Goal: Transaction & Acquisition: Purchase product/service

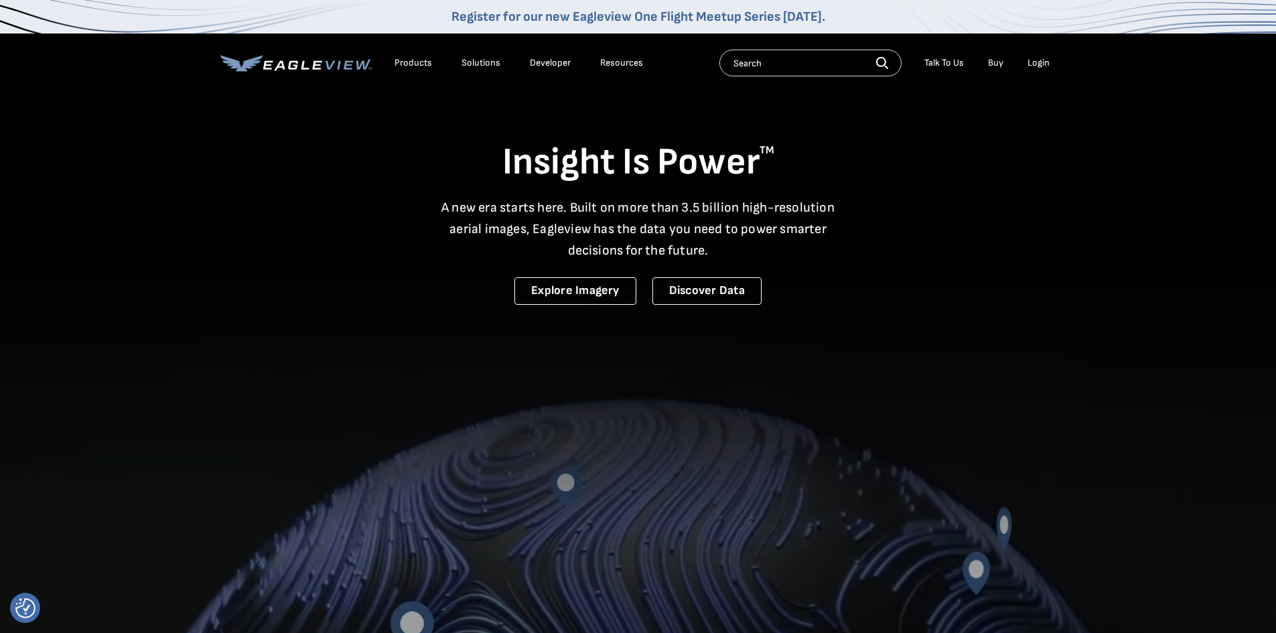
click at [1051, 67] on li "Login" at bounding box center [1038, 63] width 35 height 20
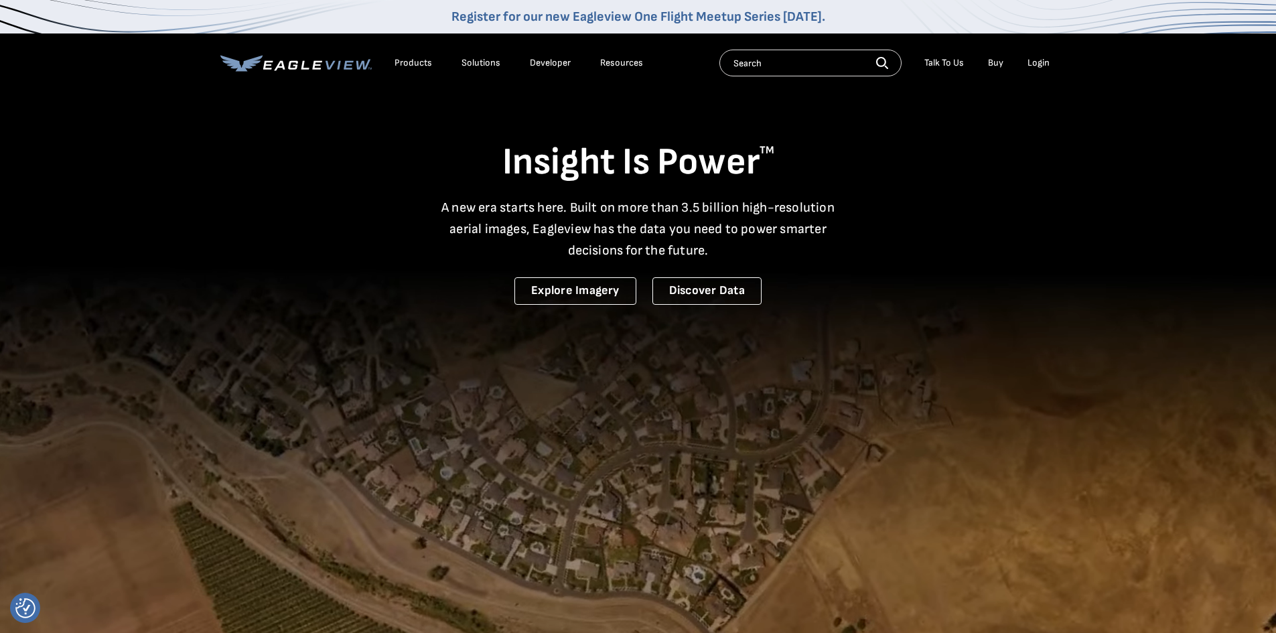
click at [1039, 57] on div "Login" at bounding box center [1038, 63] width 22 height 12
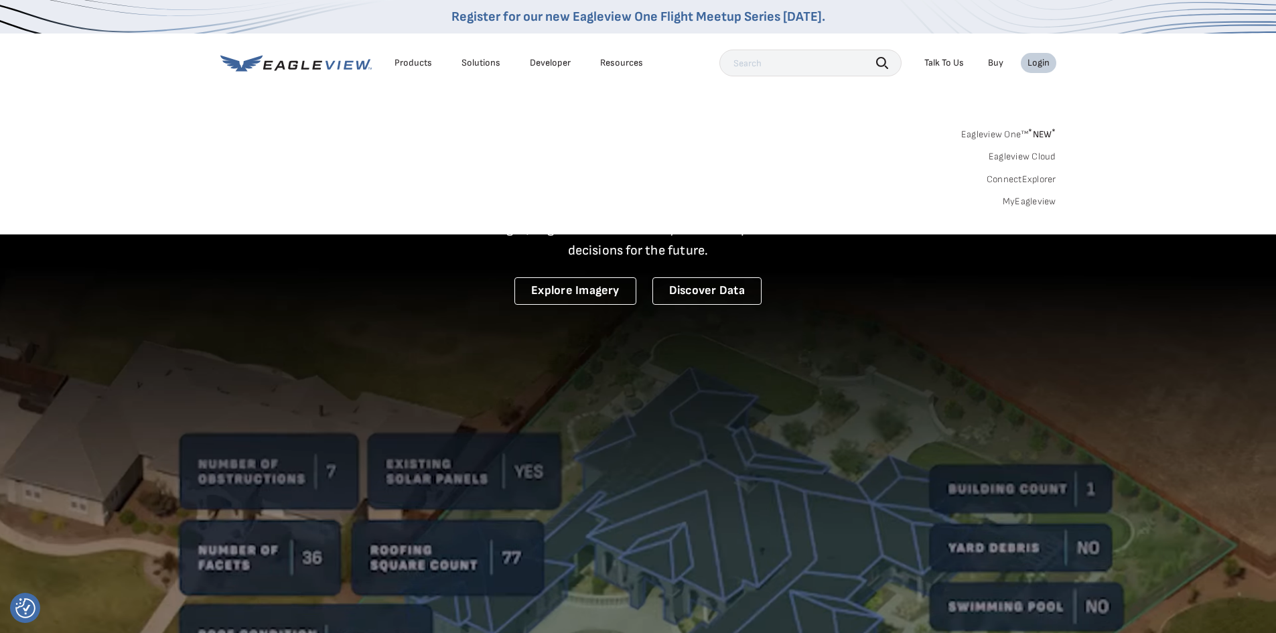
click at [1031, 199] on link "MyEagleview" at bounding box center [1030, 202] width 54 height 12
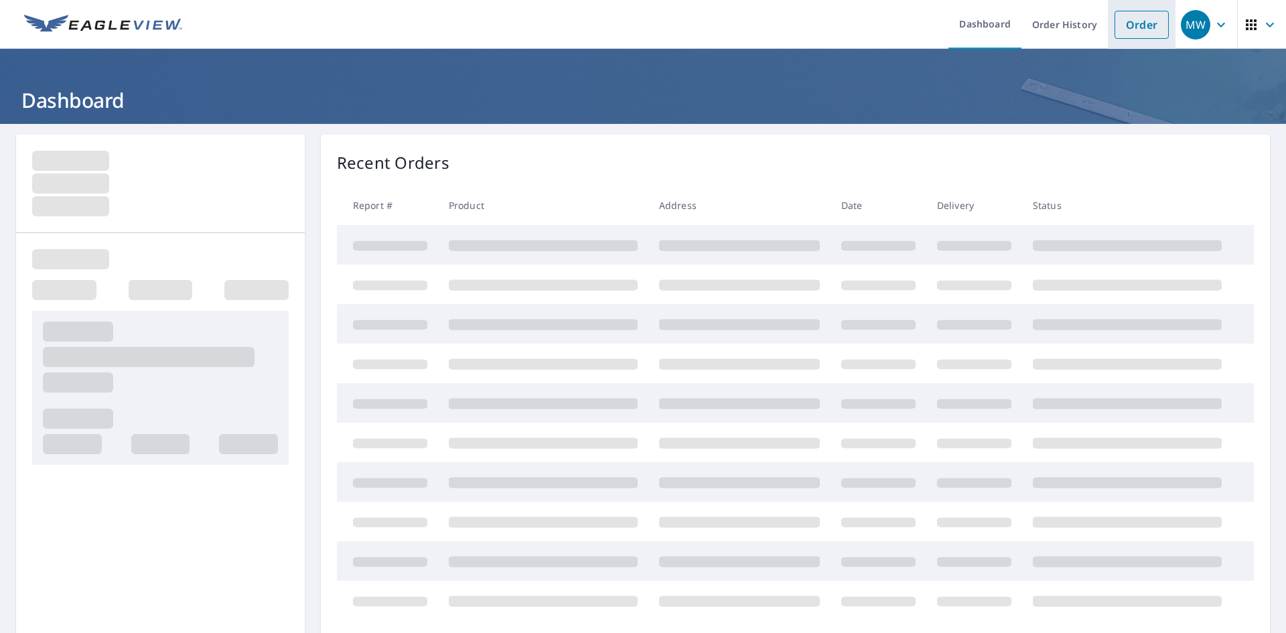
click at [1141, 18] on link "Order" at bounding box center [1141, 25] width 54 height 28
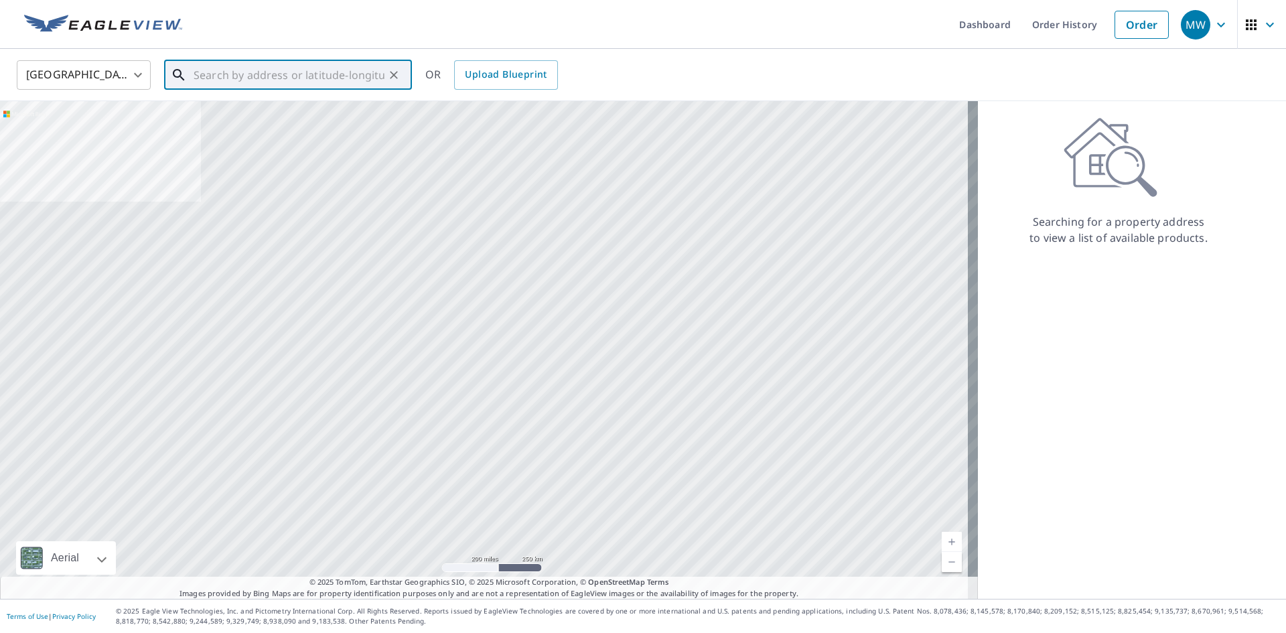
click at [227, 74] on input "text" at bounding box center [289, 75] width 191 height 38
paste input "1870 SW Daybreak Way Troutdale, OR 97060"
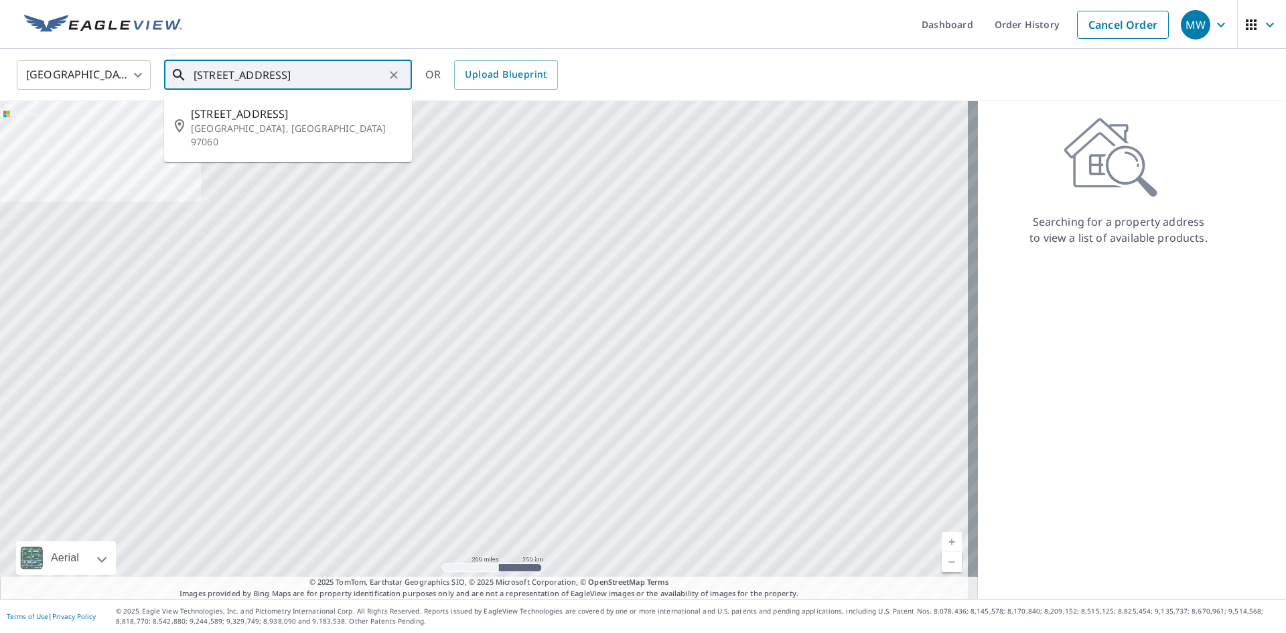
type input "1870 SW Daybreak Way Troutdale, OR 97060"
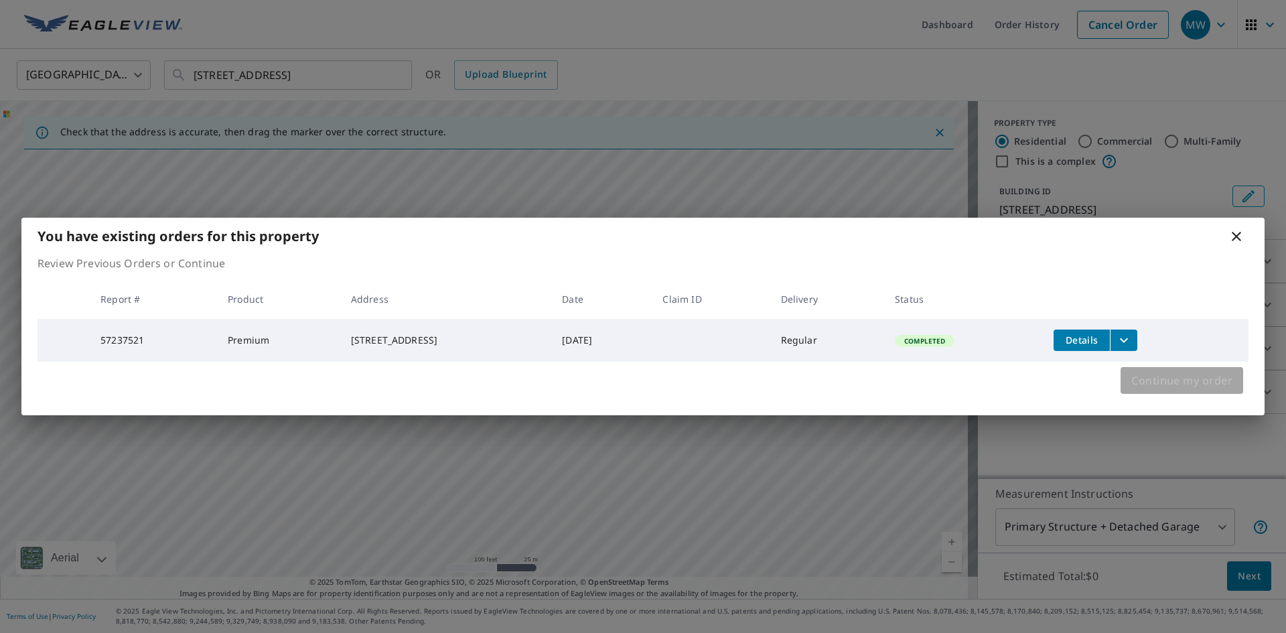
click at [1211, 384] on span "Continue my order" at bounding box center [1181, 380] width 101 height 19
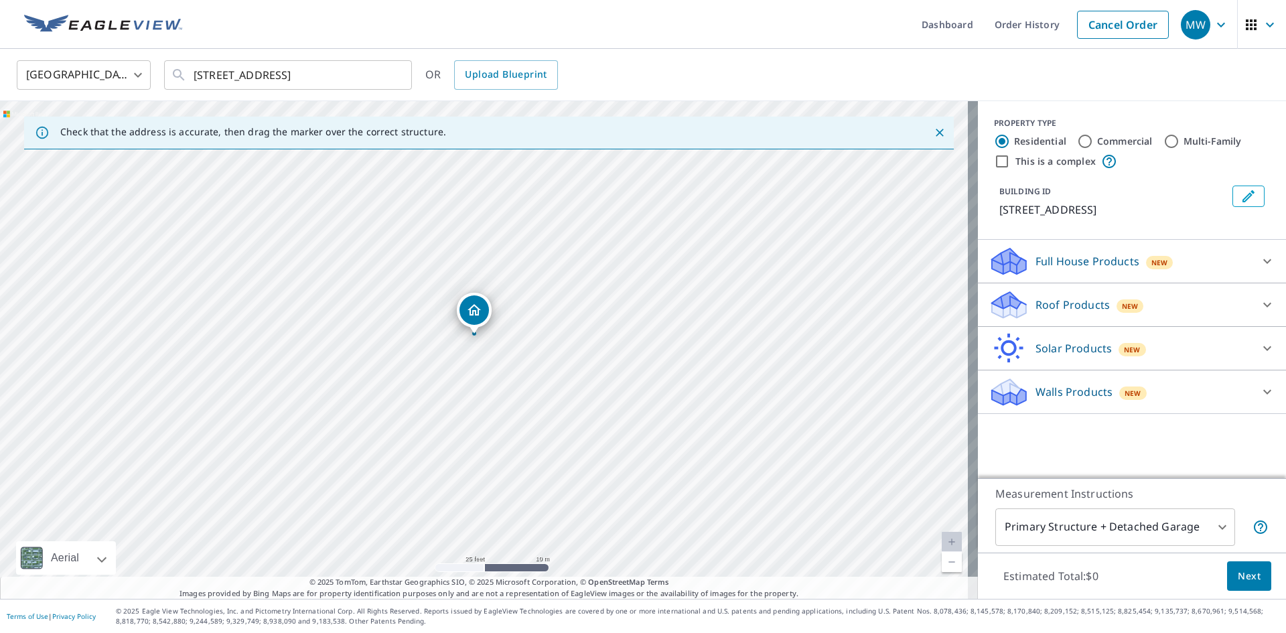
click at [1075, 313] on p "Roof Products" at bounding box center [1072, 305] width 74 height 16
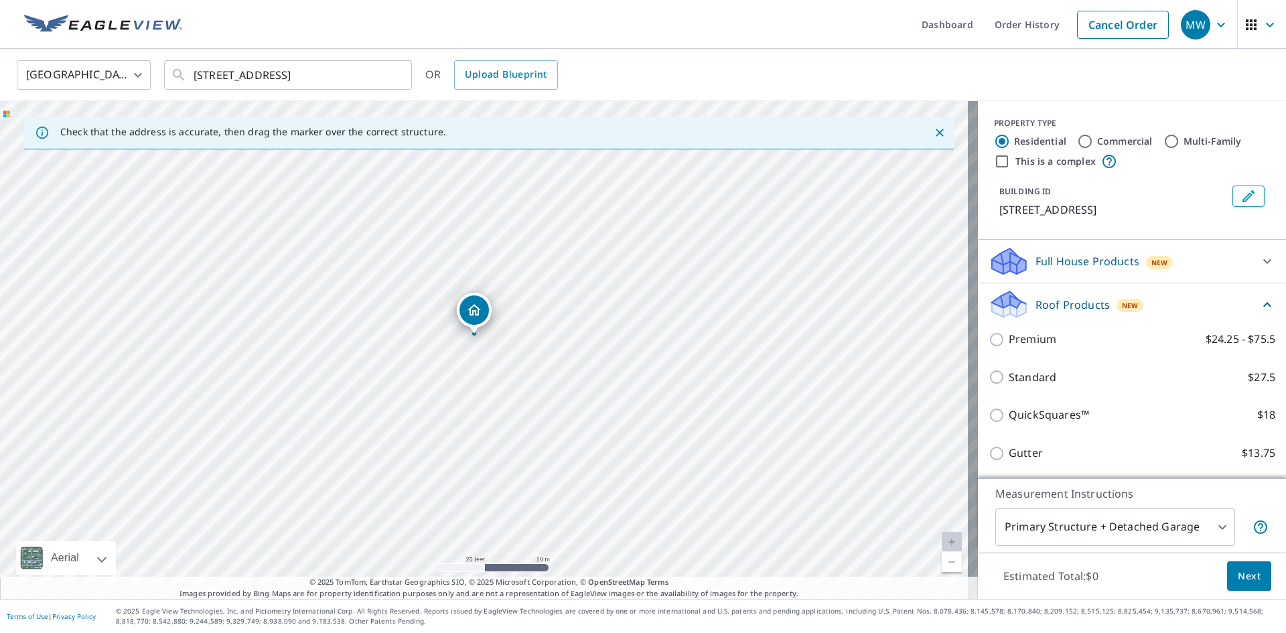
click at [1015, 348] on p "Premium" at bounding box center [1033, 339] width 48 height 17
click at [1009, 348] on input "Premium $24.25 - $75.5" at bounding box center [999, 340] width 20 height 16
checkbox input "true"
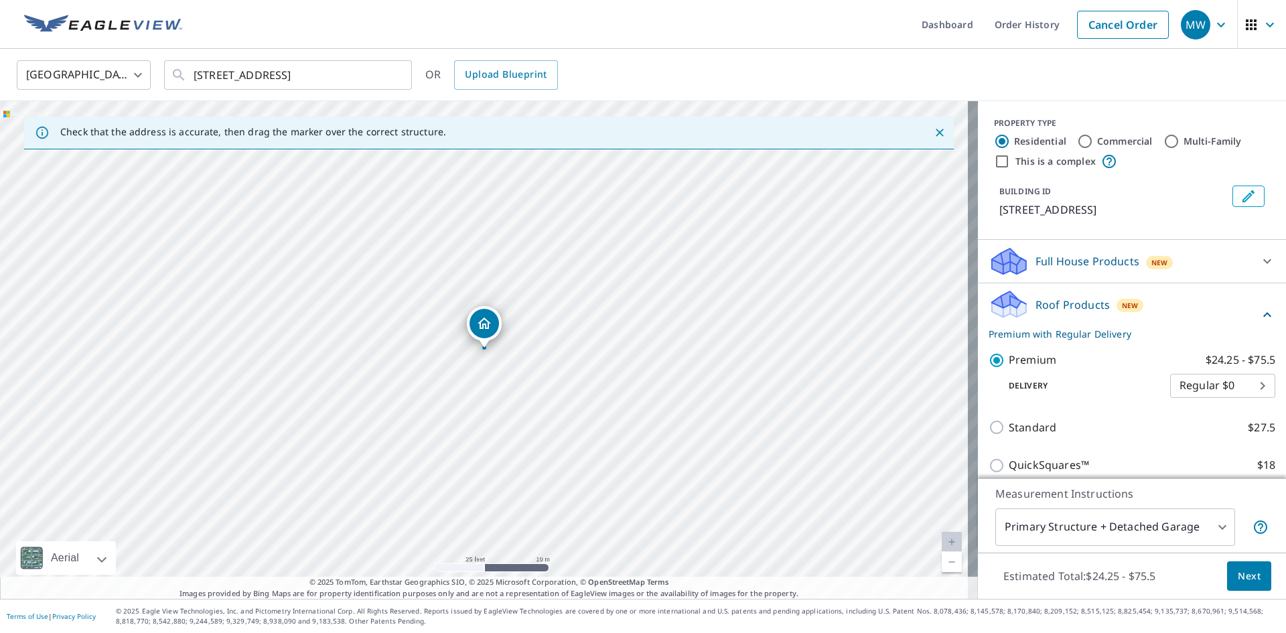
click at [1238, 575] on span "Next" at bounding box center [1249, 576] width 23 height 17
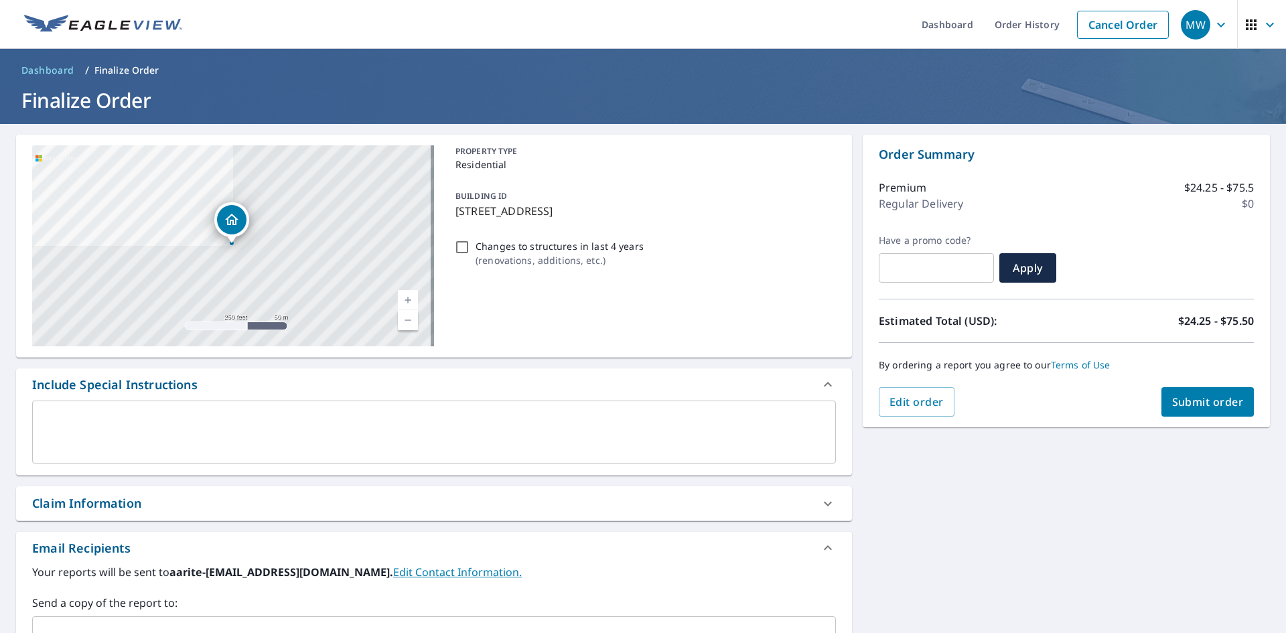
click at [1189, 397] on span "Submit order" at bounding box center [1208, 401] width 72 height 15
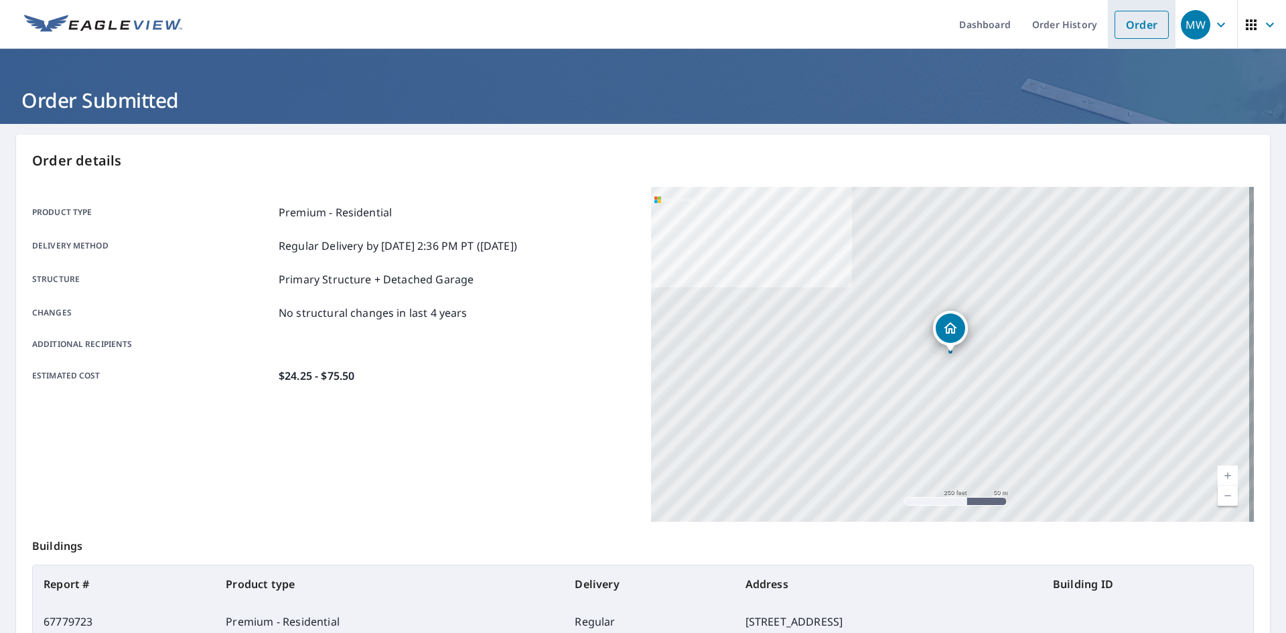
click at [1137, 22] on link "Order" at bounding box center [1141, 25] width 54 height 28
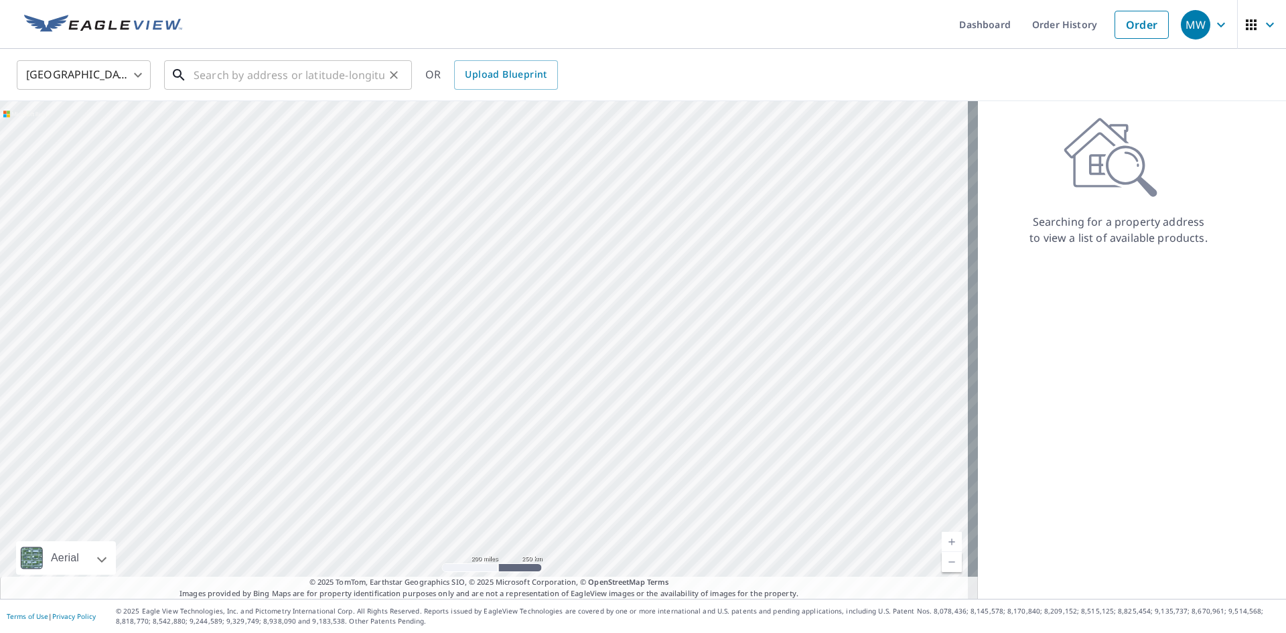
click at [246, 77] on input "text" at bounding box center [289, 75] width 191 height 38
paste input "2860 SE 90th Pl Portland, OR 97266"
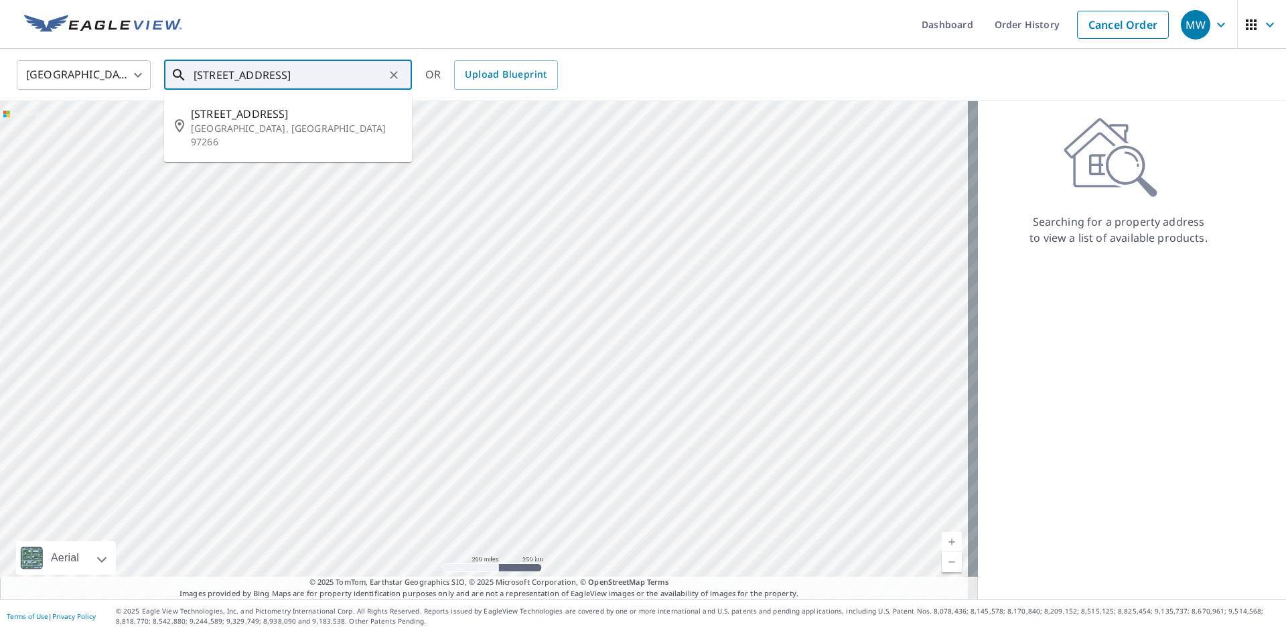
type input "2860 SE 90th Pl Portland, OR 97266"
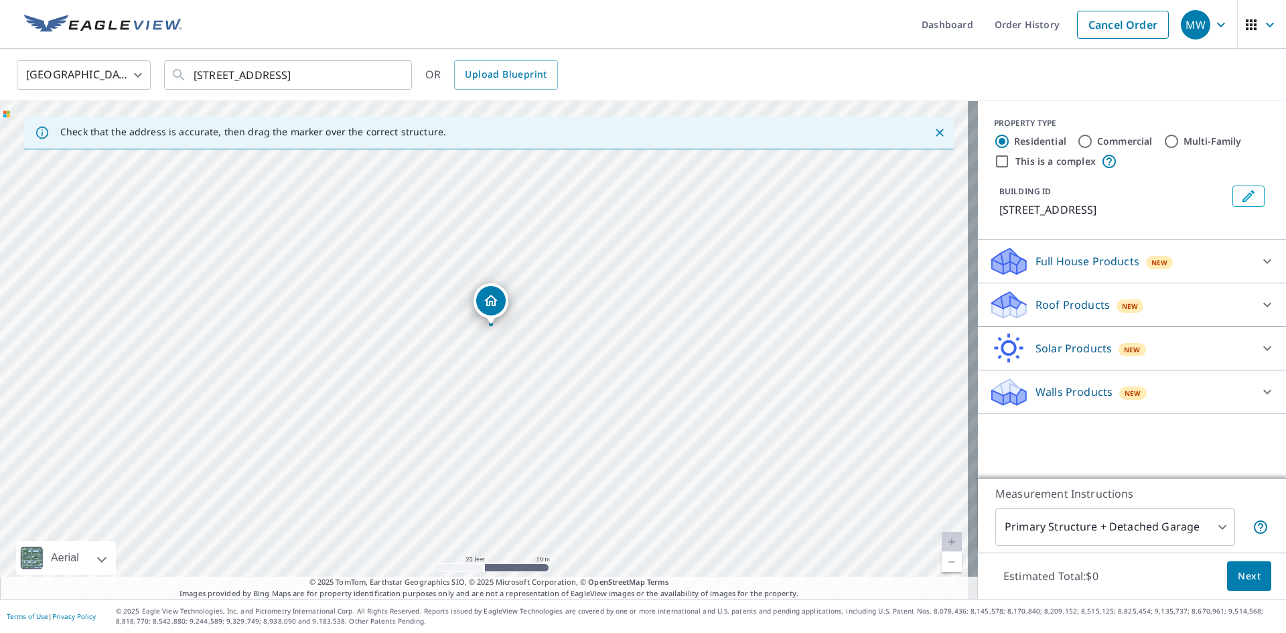
click at [1039, 299] on p "Roof Products" at bounding box center [1072, 305] width 74 height 16
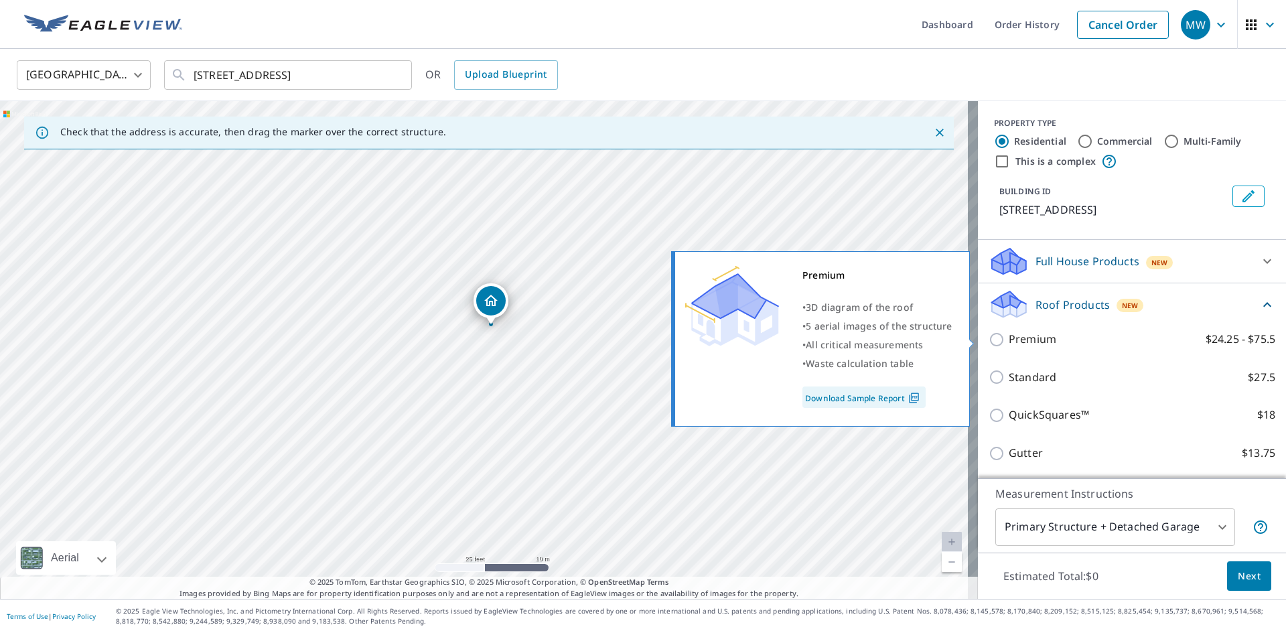
click at [1009, 335] on p "Premium" at bounding box center [1033, 339] width 48 height 17
click at [1001, 335] on input "Premium $24.25 - $75.5" at bounding box center [999, 340] width 20 height 16
checkbox input "true"
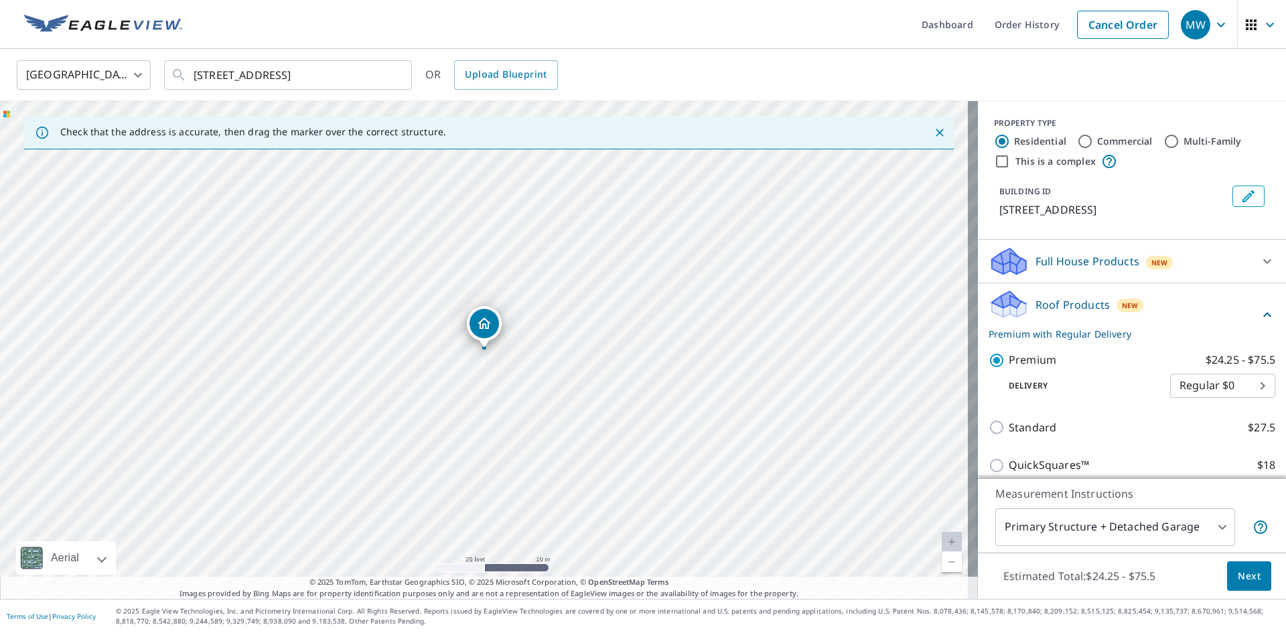
click at [1238, 571] on span "Next" at bounding box center [1249, 576] width 23 height 17
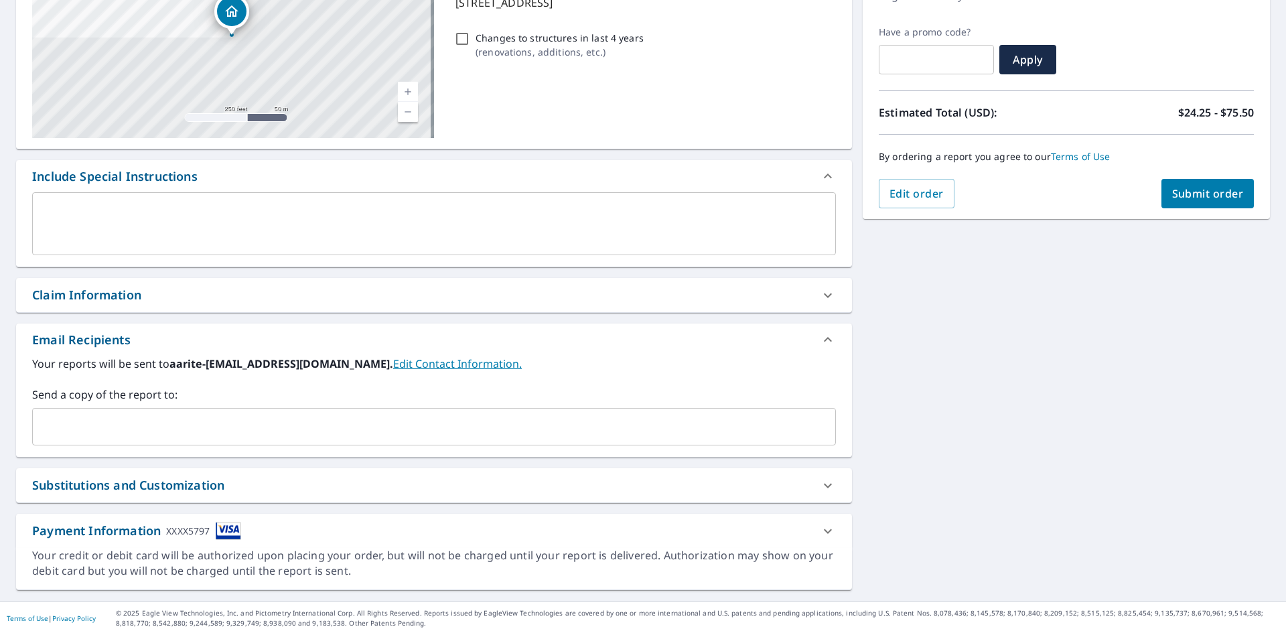
scroll to position [210, 0]
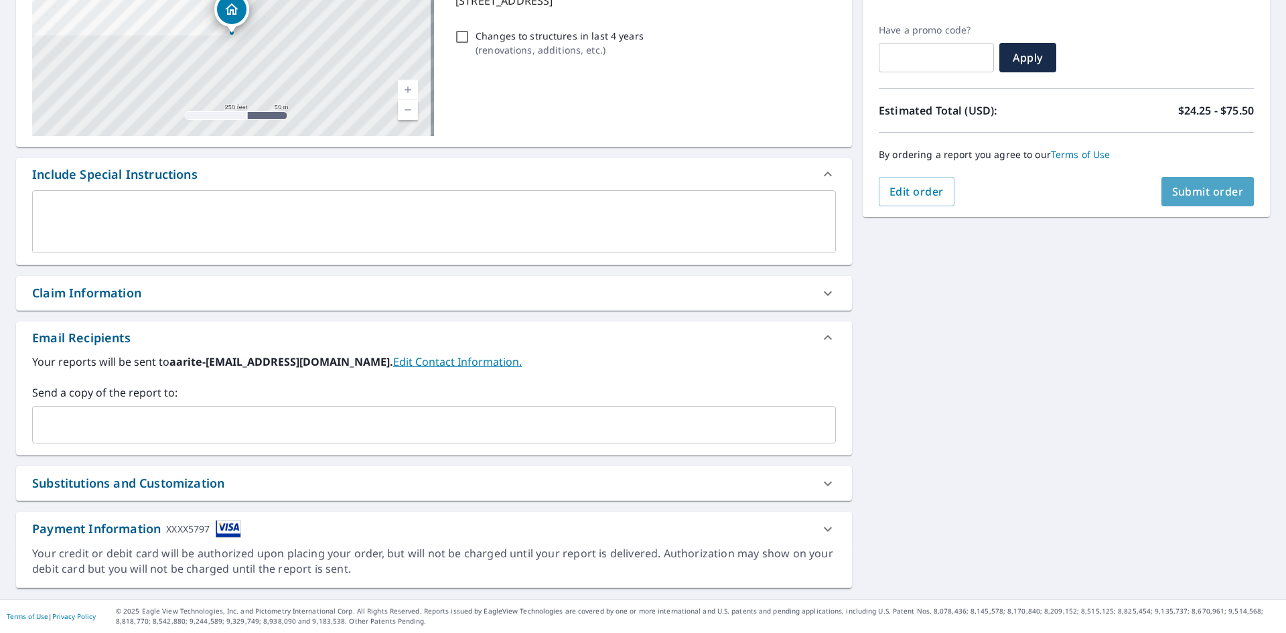
click at [1183, 194] on span "Submit order" at bounding box center [1208, 191] width 72 height 15
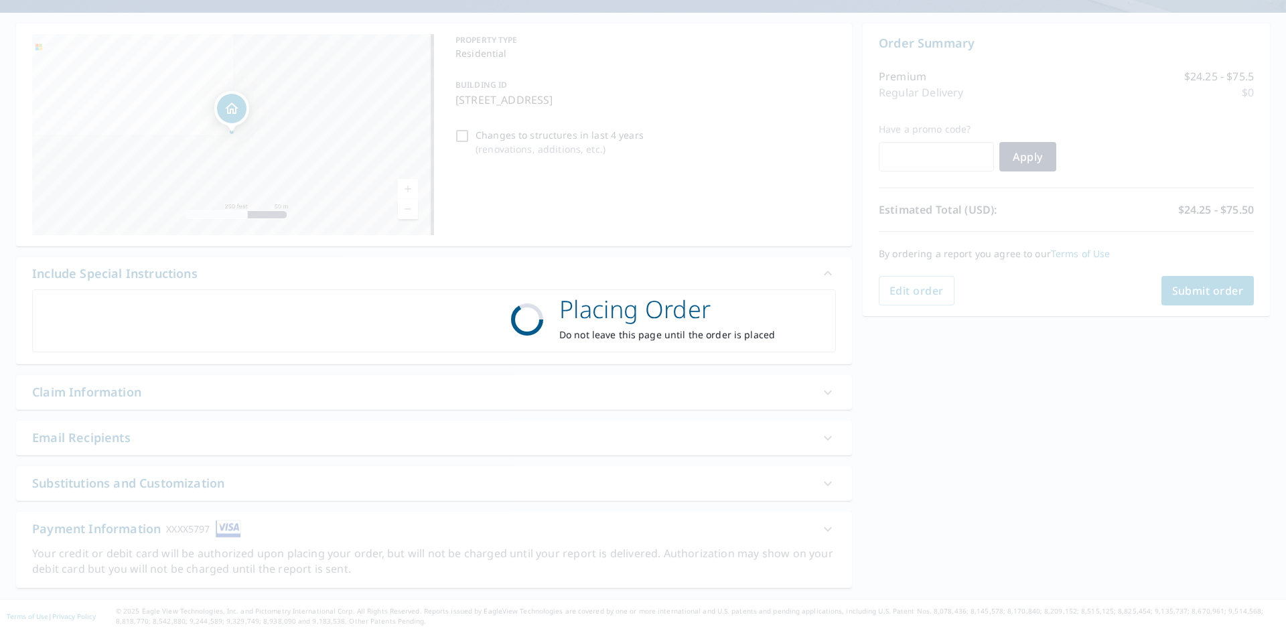
scroll to position [111, 0]
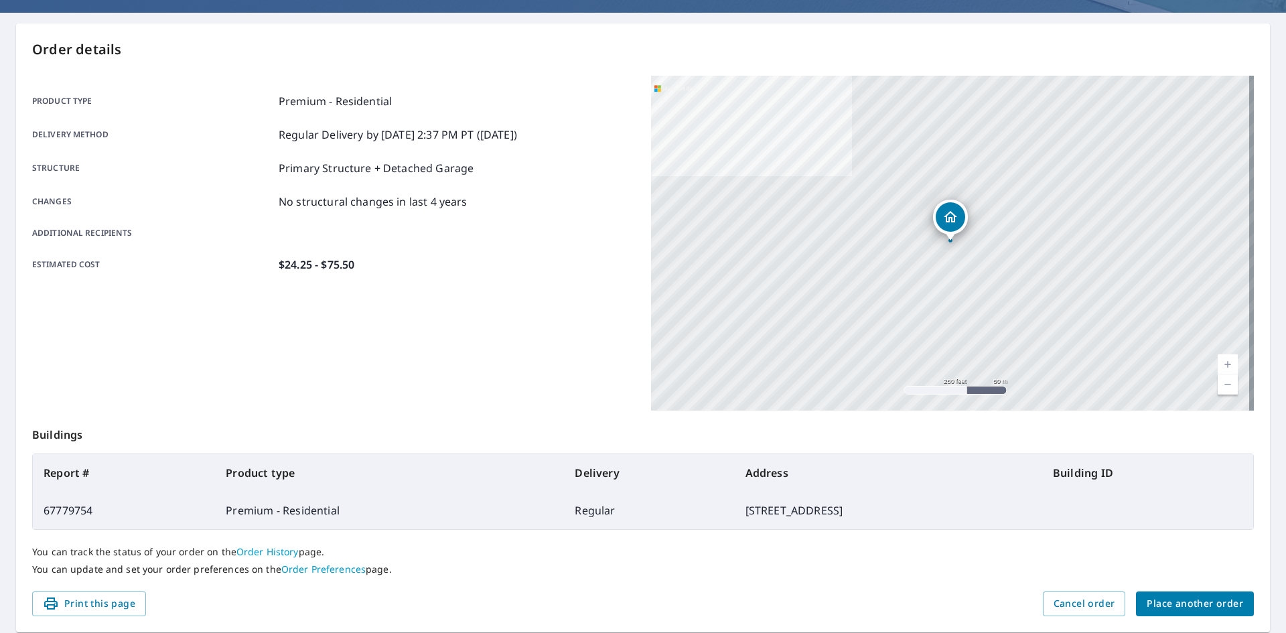
click at [1202, 602] on span "Place another order" at bounding box center [1195, 603] width 96 height 17
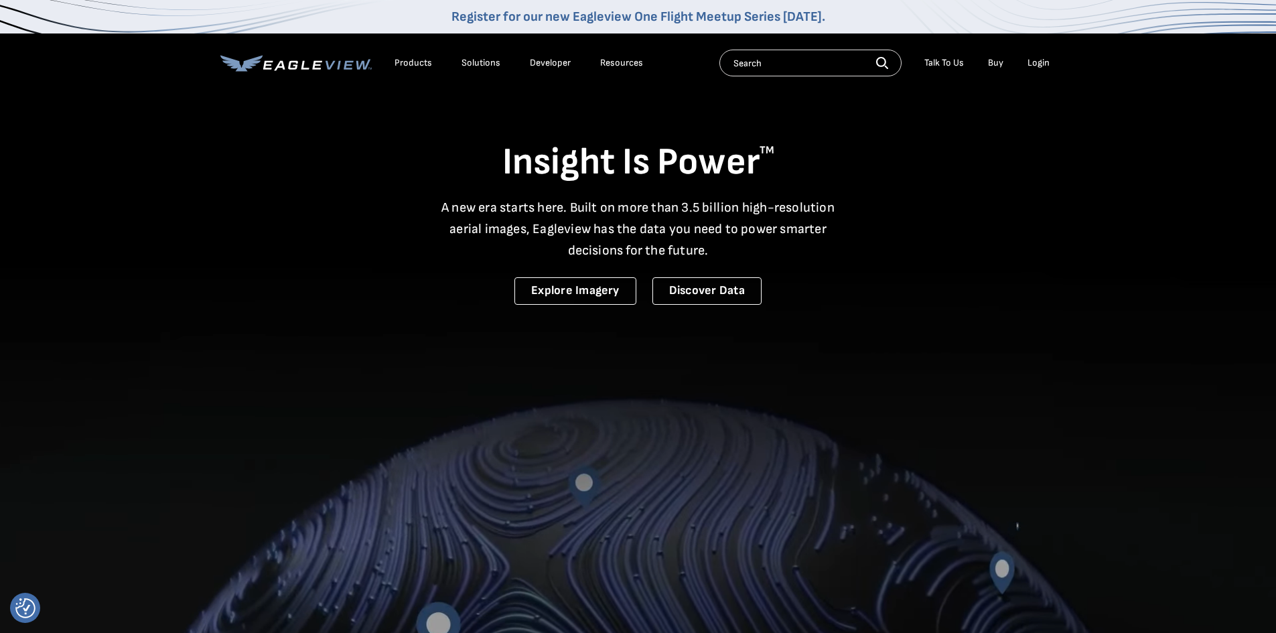
click at [1032, 60] on div "Login" at bounding box center [1038, 63] width 22 height 12
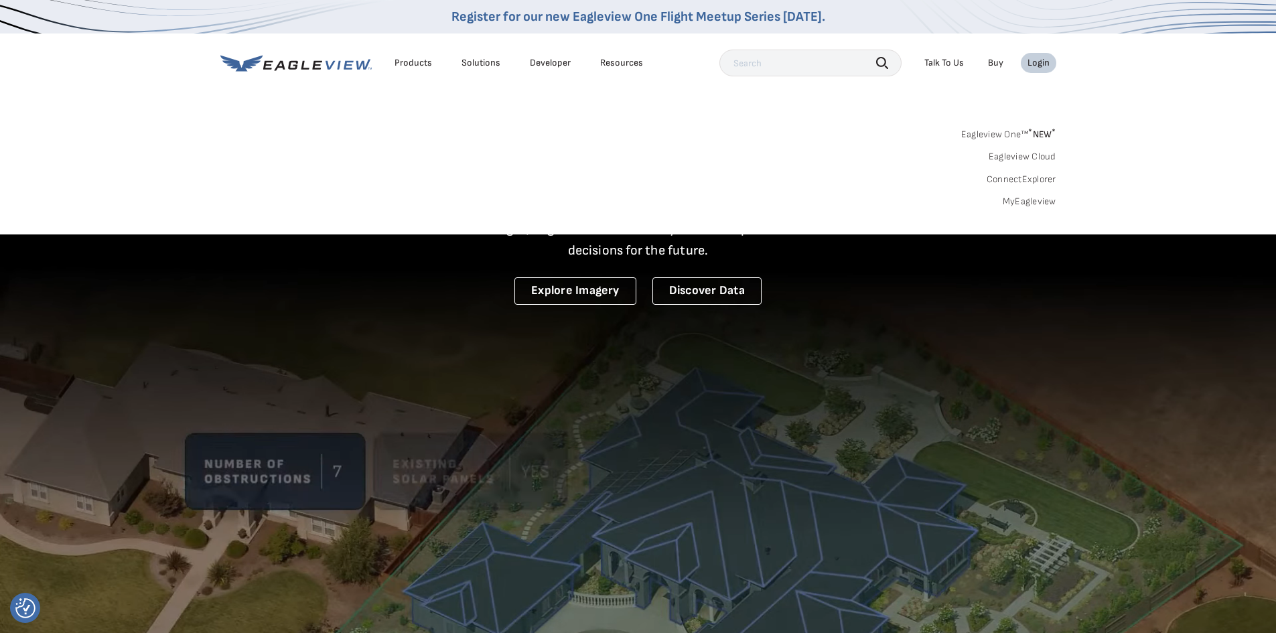
click at [1011, 204] on link "MyEagleview" at bounding box center [1030, 202] width 54 height 12
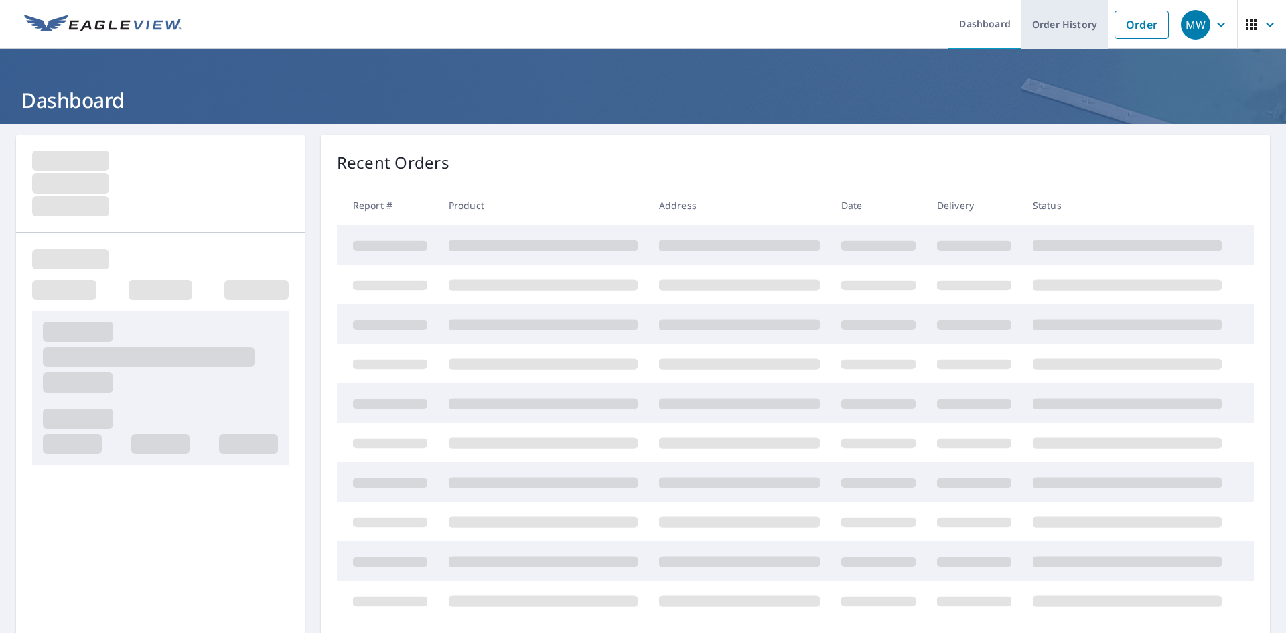
click at [1039, 28] on link "Order History" at bounding box center [1064, 24] width 86 height 49
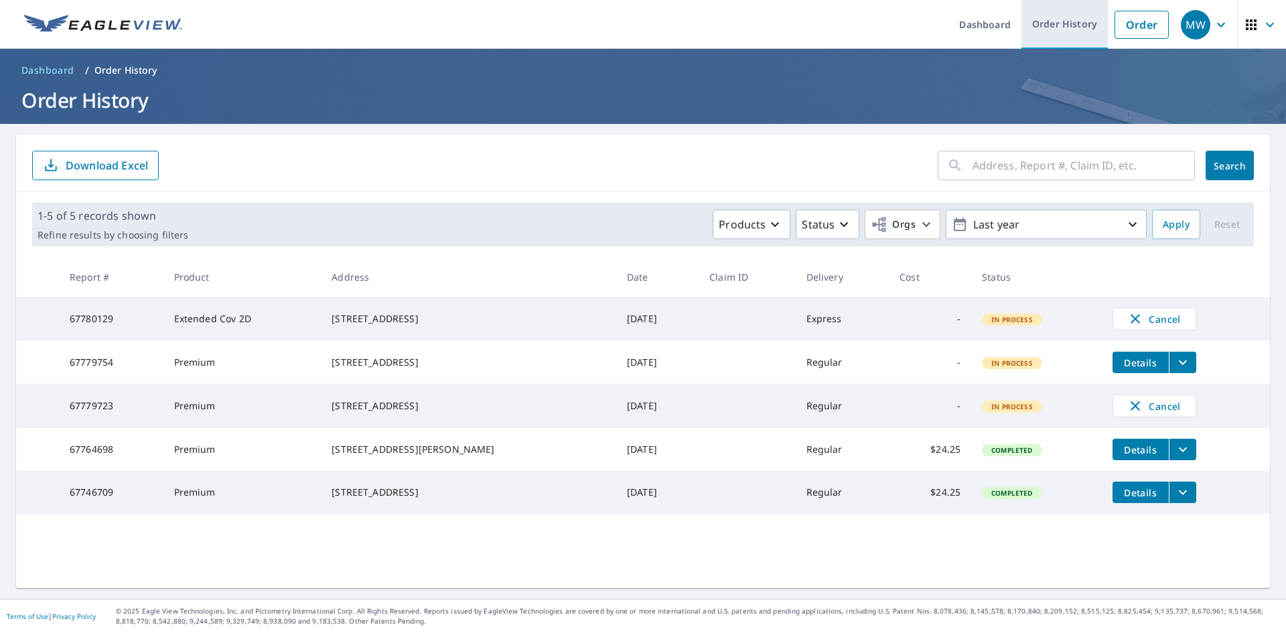
click at [1037, 21] on link "Order History" at bounding box center [1064, 24] width 86 height 49
